Goal: Find specific page/section

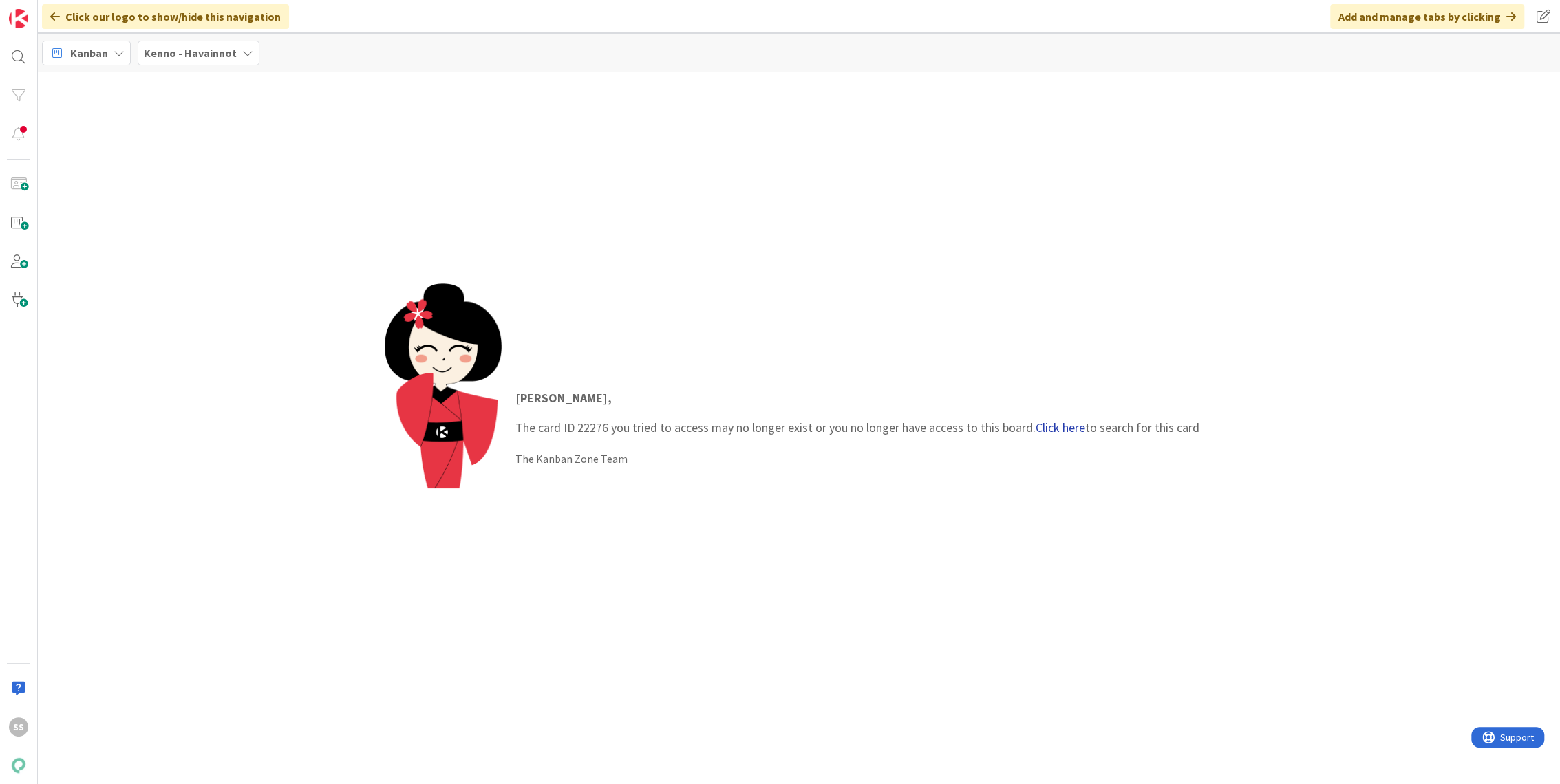
click at [1046, 430] on link "Click here" at bounding box center [1060, 427] width 50 height 16
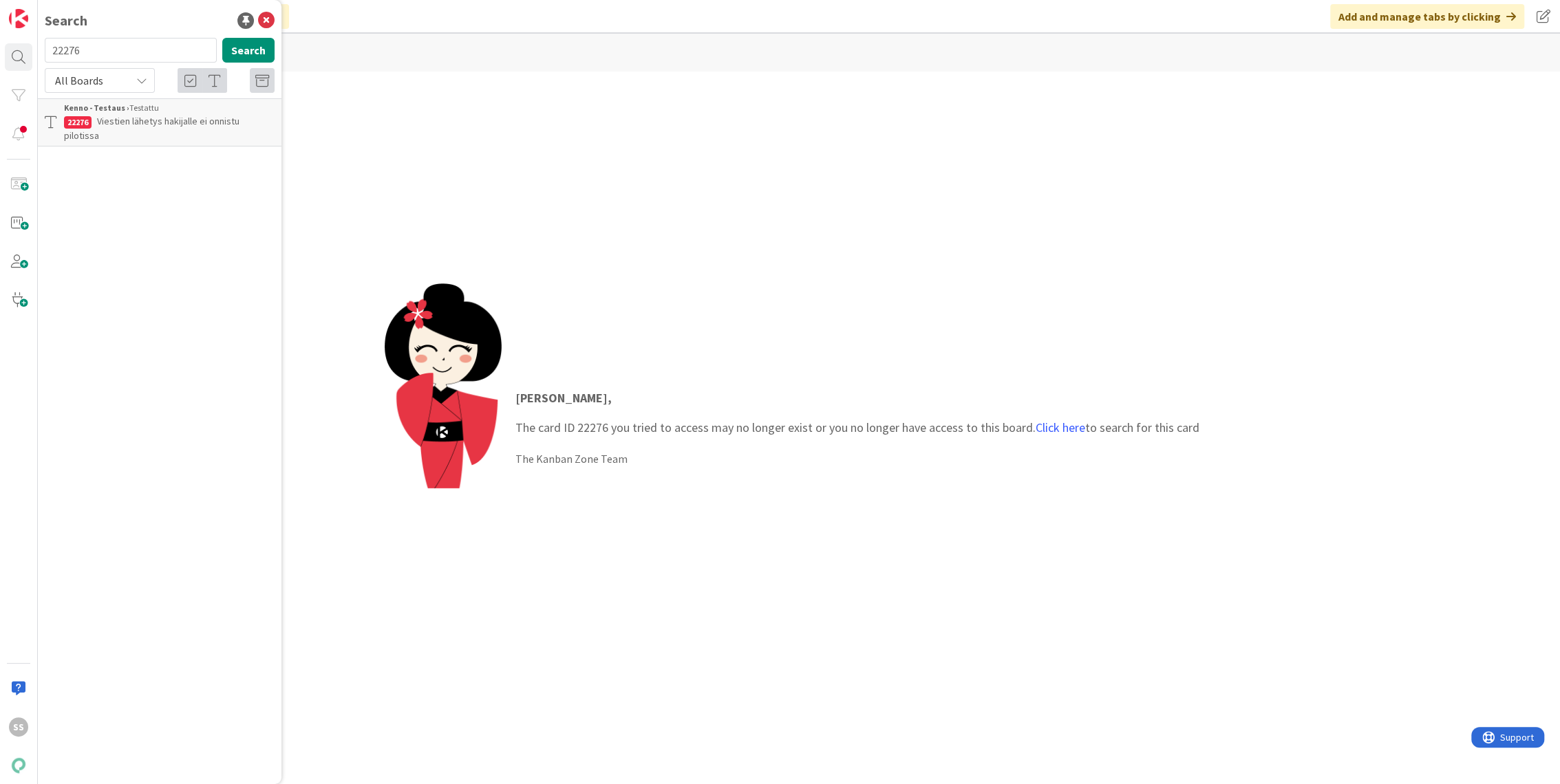
click at [160, 124] on span "Viestien lähetys hakijalle ei onnistu pilotissa" at bounding box center [151, 128] width 175 height 27
